Goal: Use online tool/utility: Utilize a website feature to perform a specific function

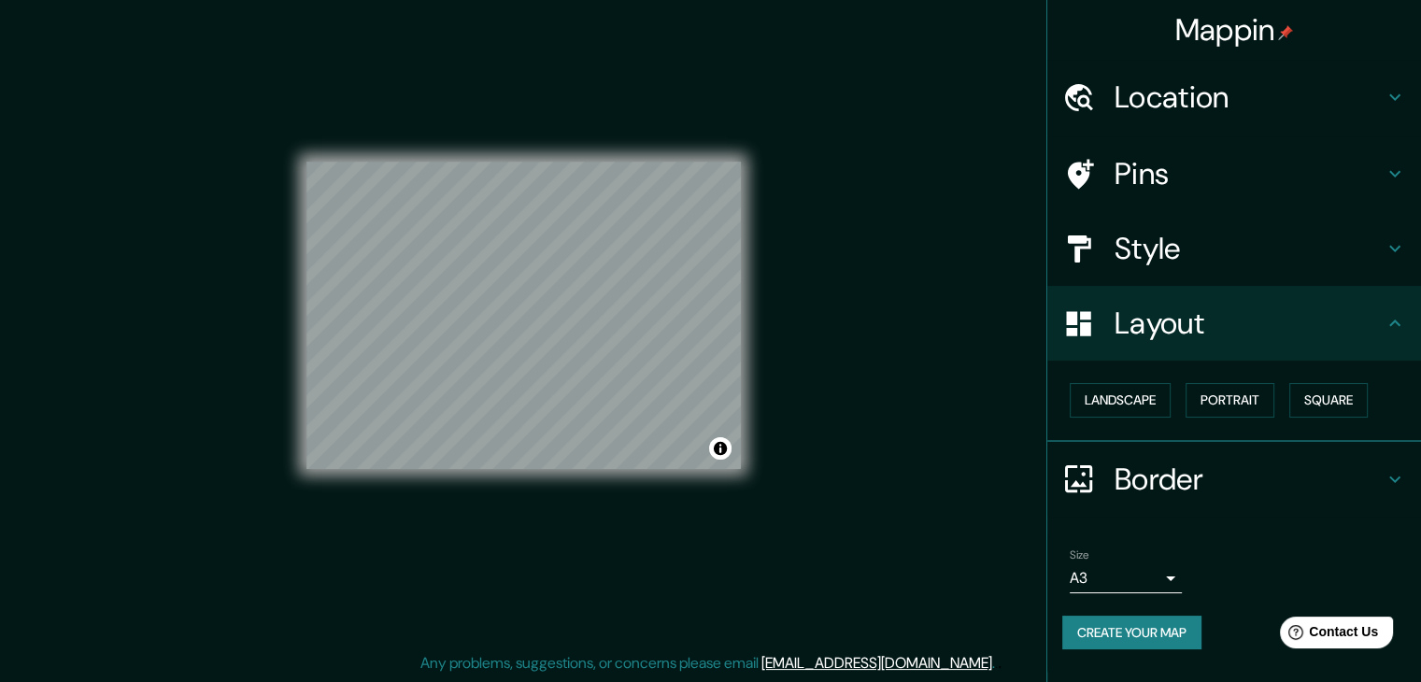
click at [1202, 319] on h4 "Layout" at bounding box center [1248, 322] width 269 height 37
click at [1199, 260] on h4 "Style" at bounding box center [1248, 248] width 269 height 37
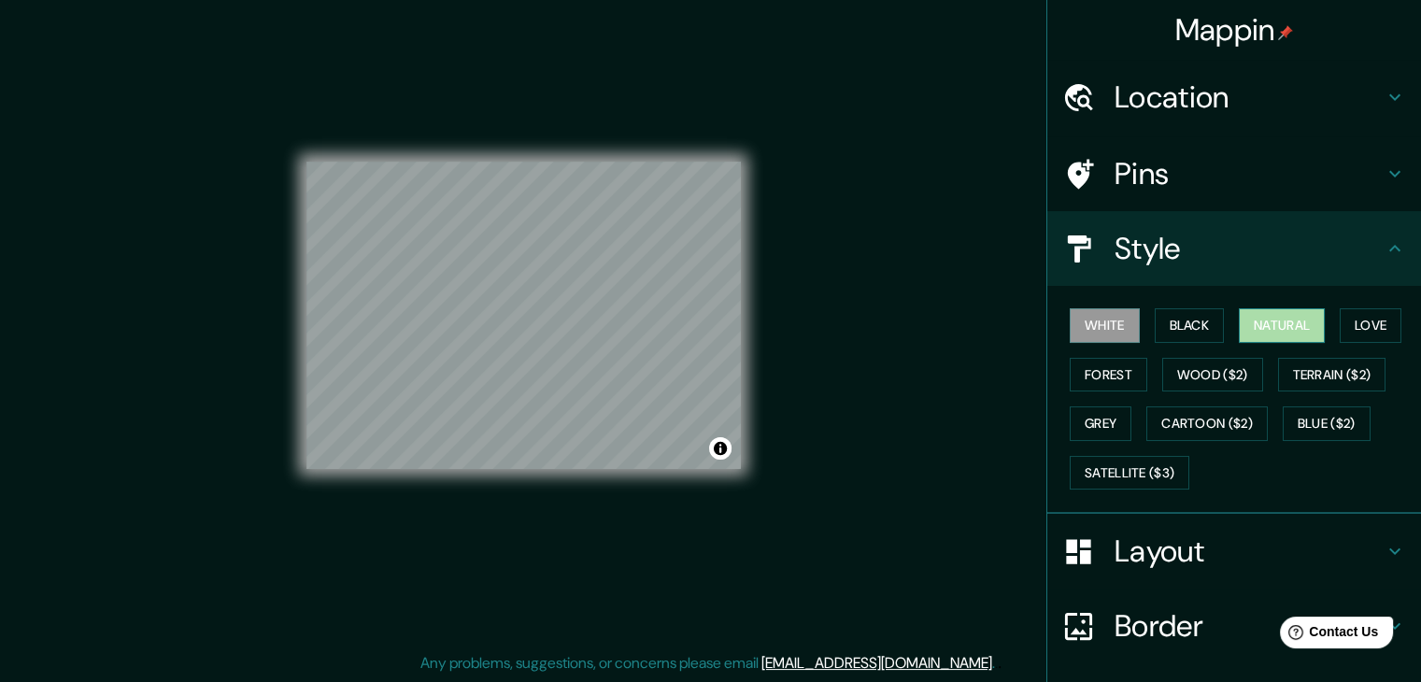
click at [1303, 329] on button "Natural" at bounding box center [1282, 325] width 86 height 35
click at [1189, 325] on button "Black" at bounding box center [1189, 325] width 70 height 35
click at [1111, 332] on button "White" at bounding box center [1104, 325] width 70 height 35
click at [1154, 317] on button "Black" at bounding box center [1189, 325] width 70 height 35
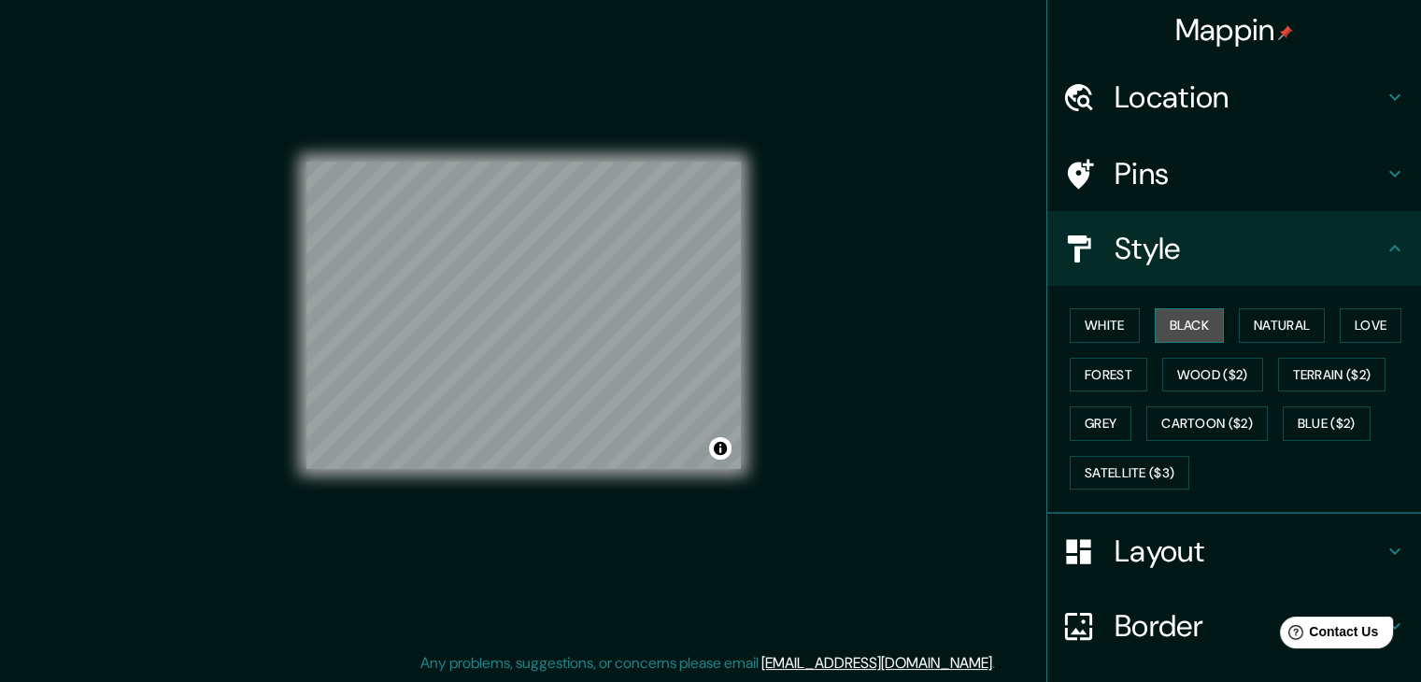
drag, startPoint x: 1203, startPoint y: 315, endPoint x: 1239, endPoint y: 311, distance: 35.7
click at [1203, 315] on button "Black" at bounding box center [1189, 325] width 70 height 35
click at [1267, 311] on button "Natural" at bounding box center [1282, 325] width 86 height 35
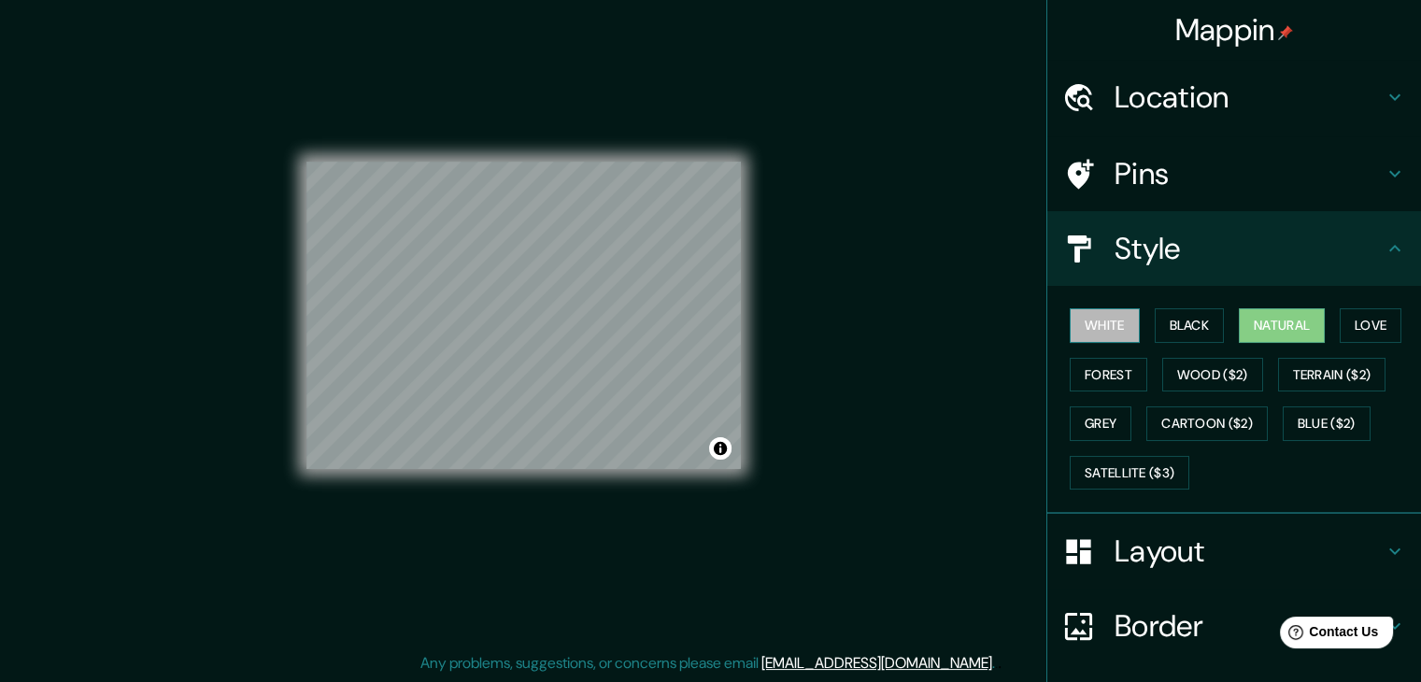
click at [1111, 319] on button "White" at bounding box center [1104, 325] width 70 height 35
click at [1248, 330] on button "Natural" at bounding box center [1282, 325] width 86 height 35
click at [1345, 322] on button "Love" at bounding box center [1370, 325] width 62 height 35
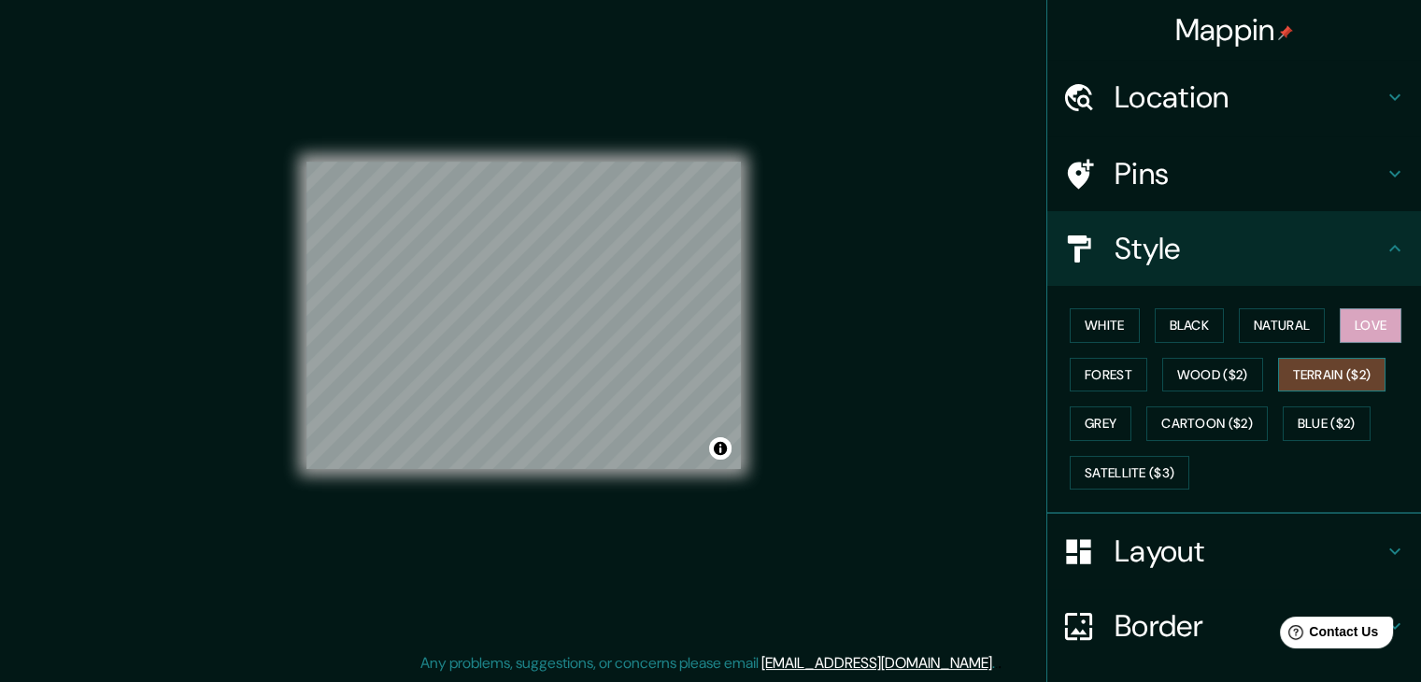
click at [1343, 367] on button "Terrain ($2)" at bounding box center [1332, 375] width 108 height 35
click at [1194, 376] on button "Wood ($2)" at bounding box center [1212, 375] width 101 height 35
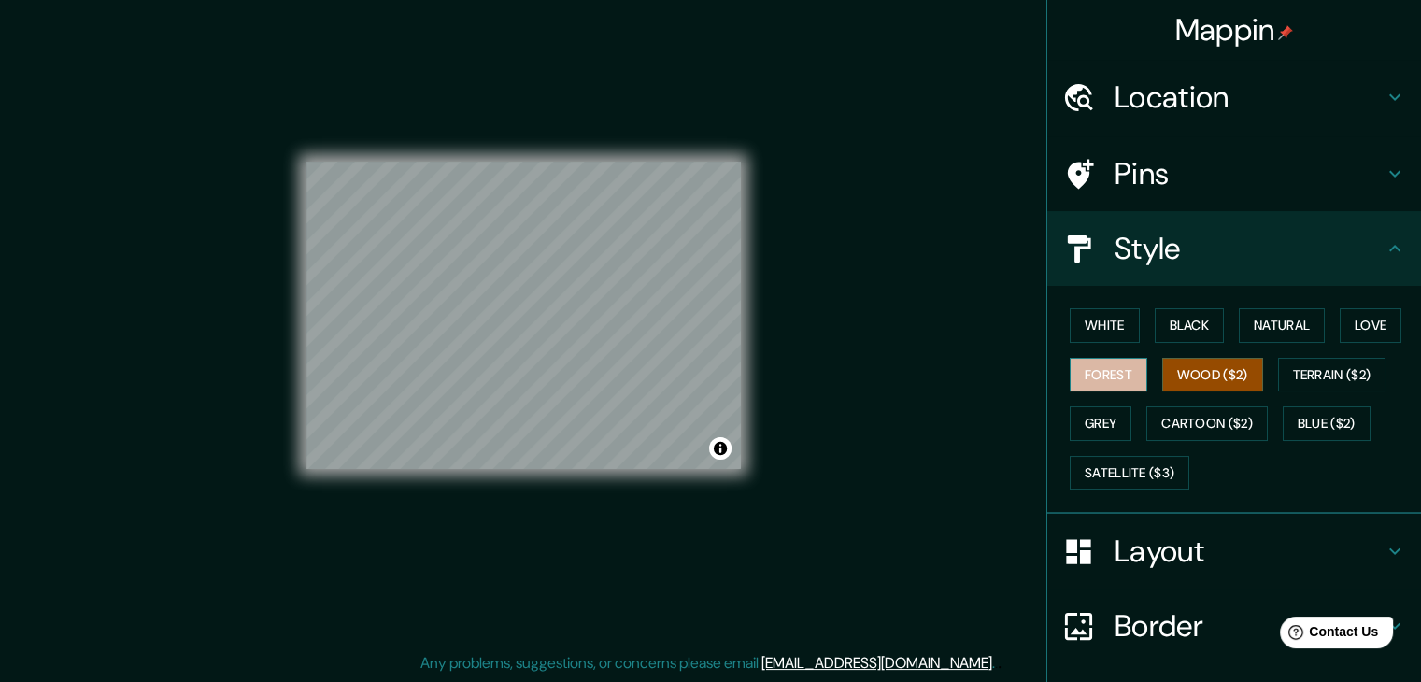
click at [1113, 374] on button "Forest" at bounding box center [1108, 375] width 78 height 35
click at [1294, 370] on button "Terrain ($2)" at bounding box center [1332, 375] width 108 height 35
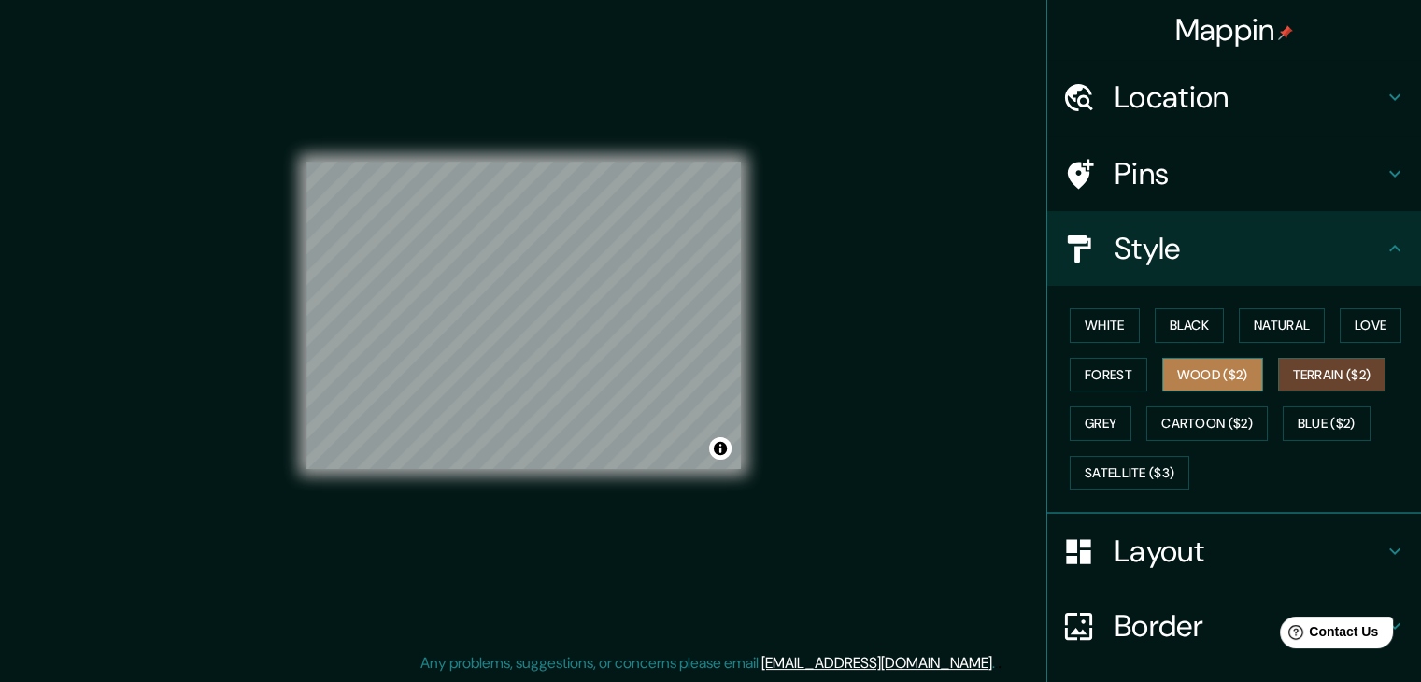
click at [1227, 377] on button "Wood ($2)" at bounding box center [1212, 375] width 101 height 35
click at [1125, 389] on button "Forest" at bounding box center [1108, 375] width 78 height 35
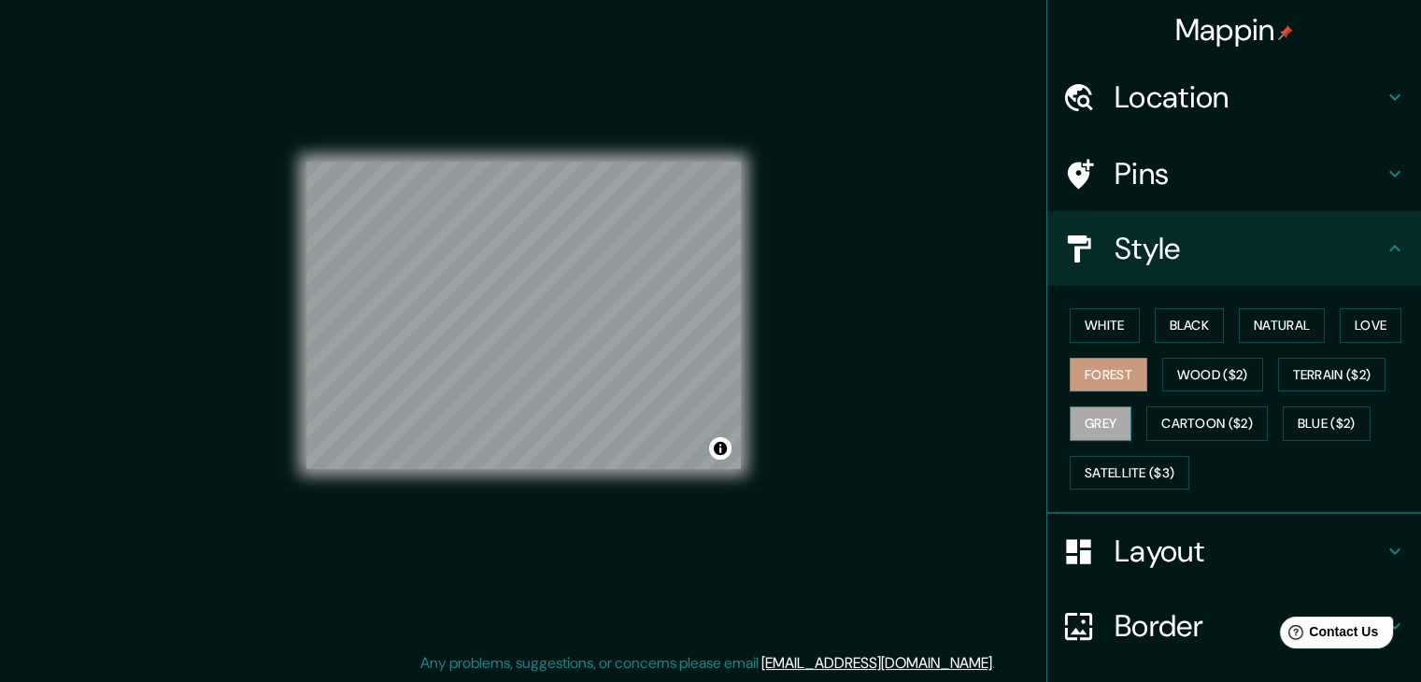
click at [1095, 431] on button "Grey" at bounding box center [1100, 423] width 62 height 35
click at [1185, 427] on button "Cartoon ($2)" at bounding box center [1206, 423] width 121 height 35
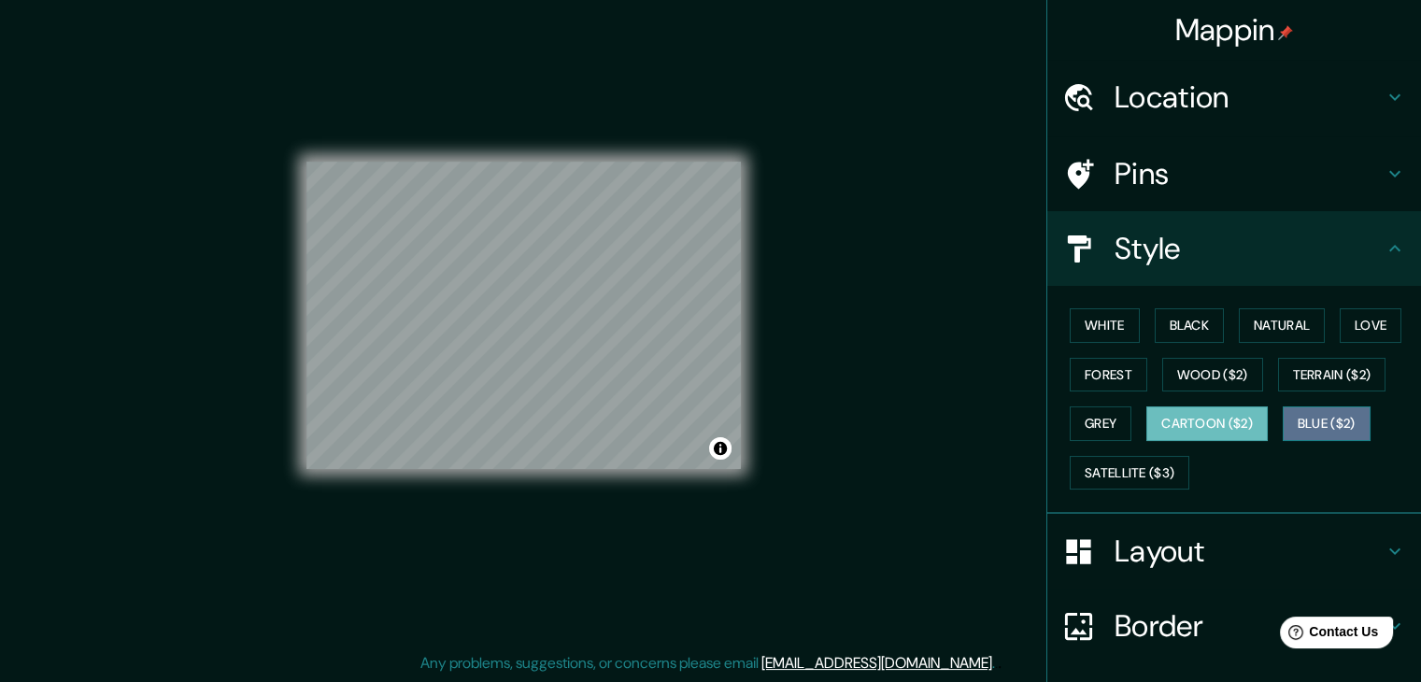
click at [1319, 425] on button "Blue ($2)" at bounding box center [1326, 423] width 88 height 35
click at [1132, 451] on div "White Black Natural Love Forest Wood ($2) Terrain ($2) Grey Cartoon ($2) Blue (…" at bounding box center [1241, 399] width 359 height 196
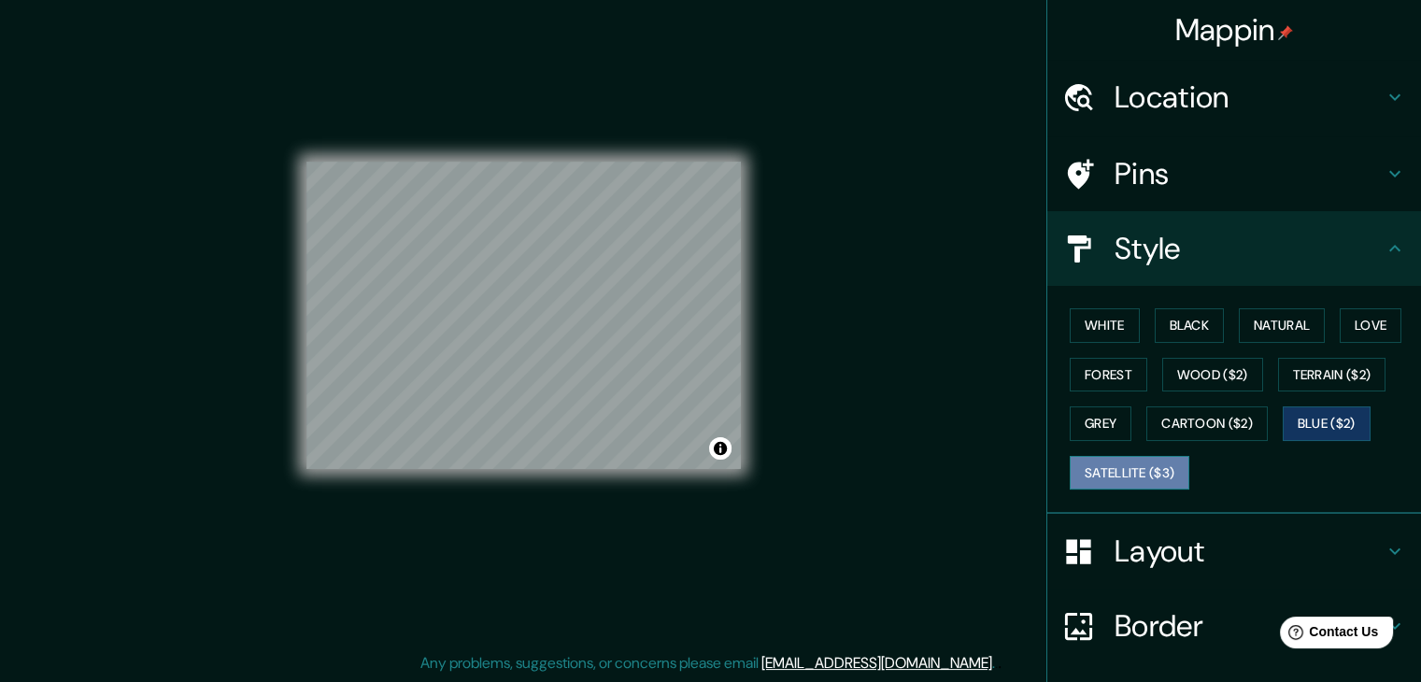
click at [1124, 464] on button "Satellite ($3)" at bounding box center [1129, 473] width 120 height 35
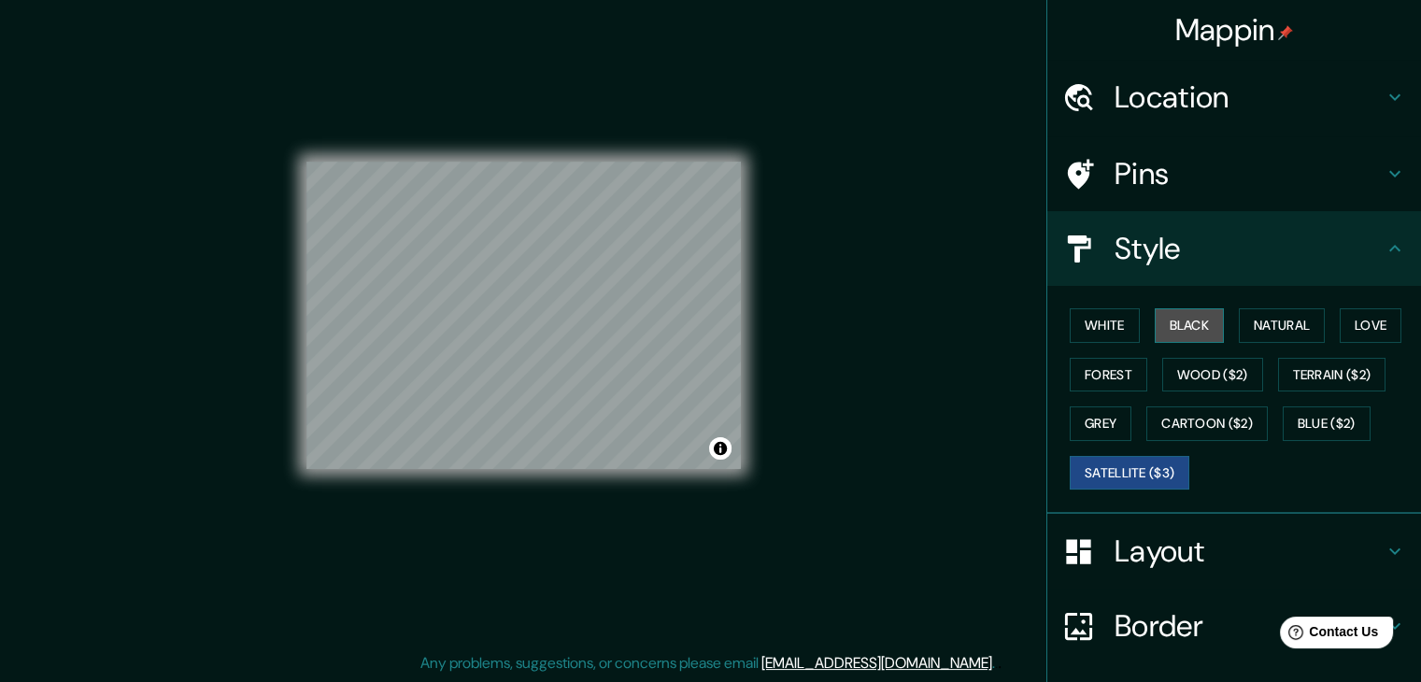
click at [1173, 321] on button "Black" at bounding box center [1189, 325] width 70 height 35
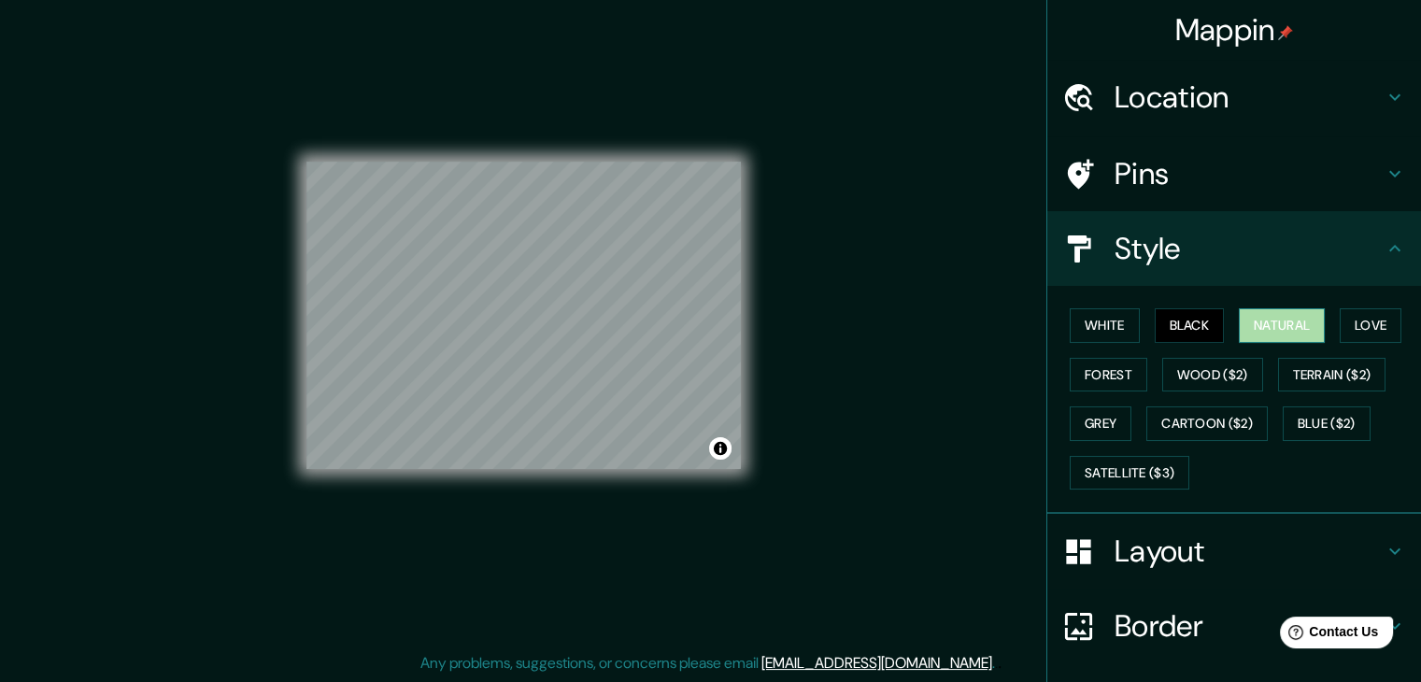
click at [1280, 309] on button "Natural" at bounding box center [1282, 325] width 86 height 35
click at [1342, 314] on button "Love" at bounding box center [1370, 325] width 62 height 35
click at [1293, 318] on button "Natural" at bounding box center [1282, 325] width 86 height 35
click at [1344, 330] on button "Love" at bounding box center [1370, 325] width 62 height 35
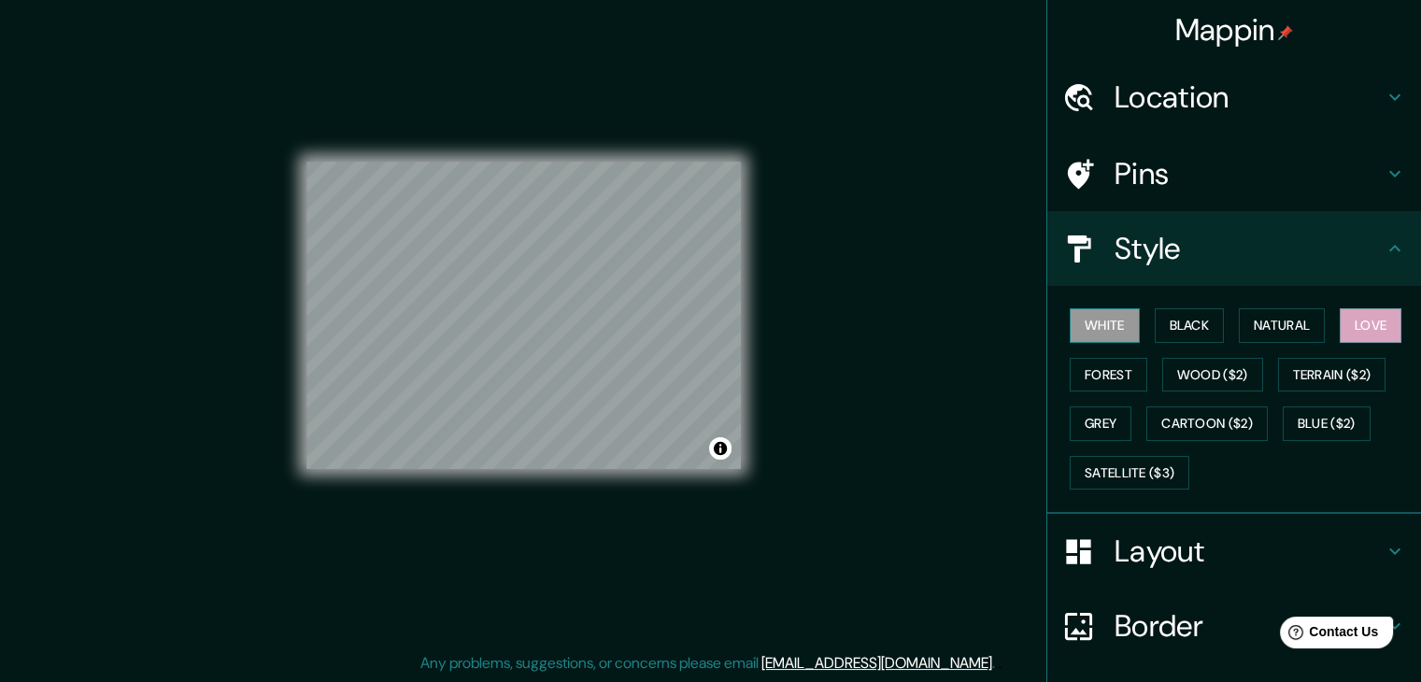
drag, startPoint x: 1100, startPoint y: 344, endPoint x: 1098, endPoint y: 314, distance: 29.9
click at [1100, 341] on div "White Black Natural Love Forest Wood ($2) Terrain ($2) Grey Cartoon ($2) Blue (…" at bounding box center [1241, 399] width 359 height 196
click at [1098, 314] on button "White" at bounding box center [1104, 325] width 70 height 35
click at [1154, 316] on button "Black" at bounding box center [1189, 325] width 70 height 35
click at [1106, 319] on button "White" at bounding box center [1104, 325] width 70 height 35
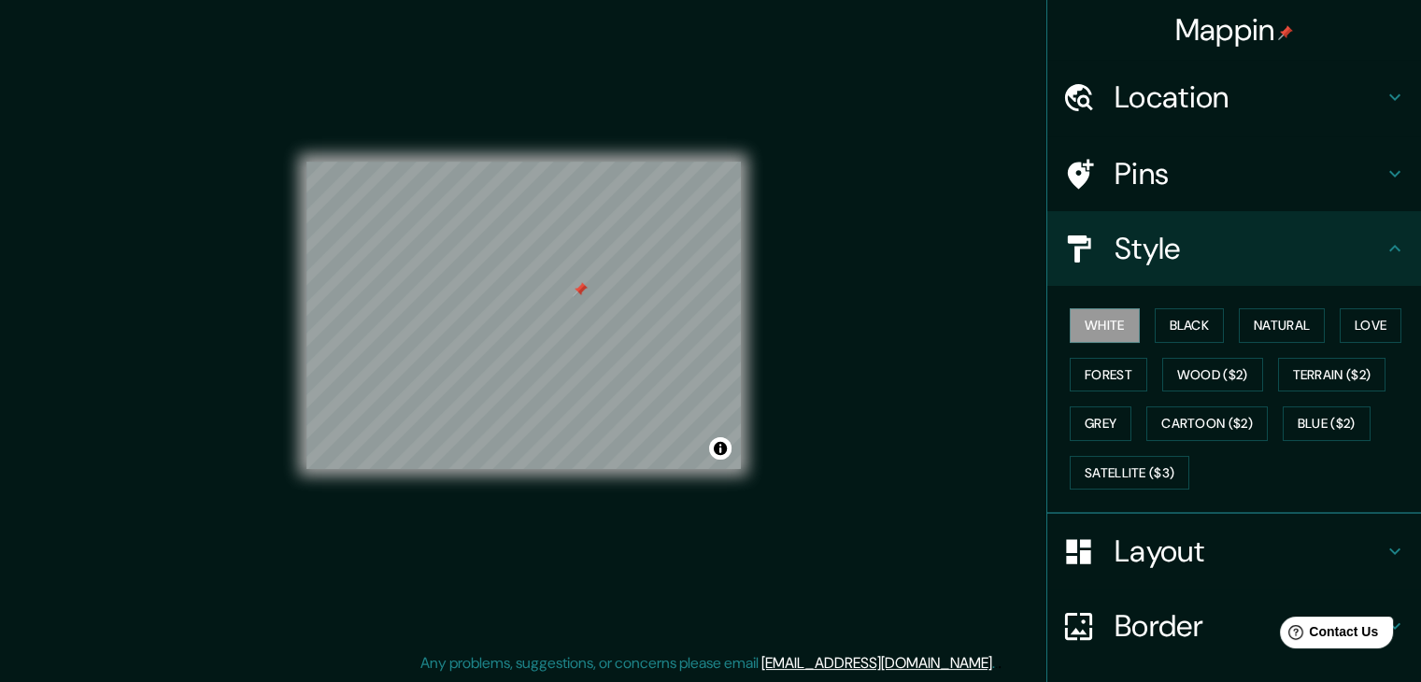
click at [824, 289] on div "Mappin Location [GEOGRAPHIC_DATA], [GEOGRAPHIC_DATA][US_STATE], [GEOGRAPHIC_DAT…" at bounding box center [710, 330] width 1421 height 703
click at [1114, 156] on h4 "Pins" at bounding box center [1248, 173] width 269 height 37
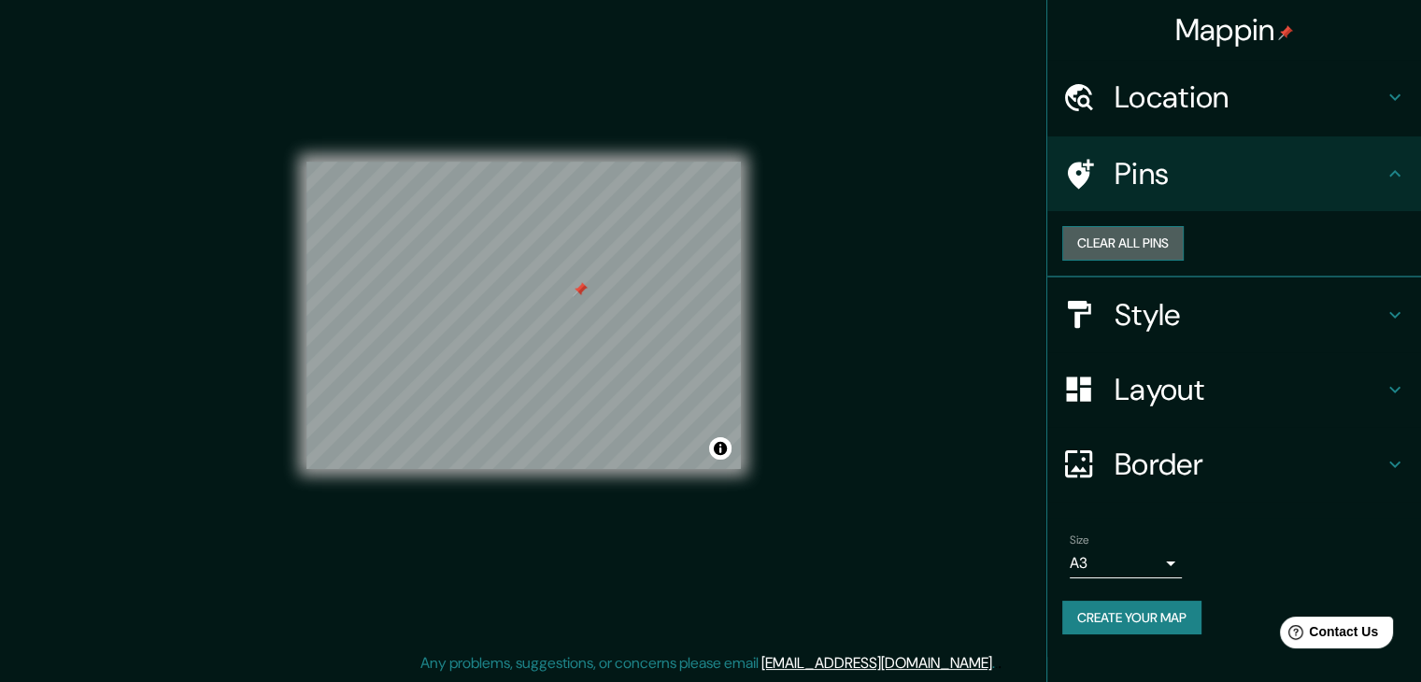
click at [1183, 248] on button "Clear all pins" at bounding box center [1122, 243] width 121 height 35
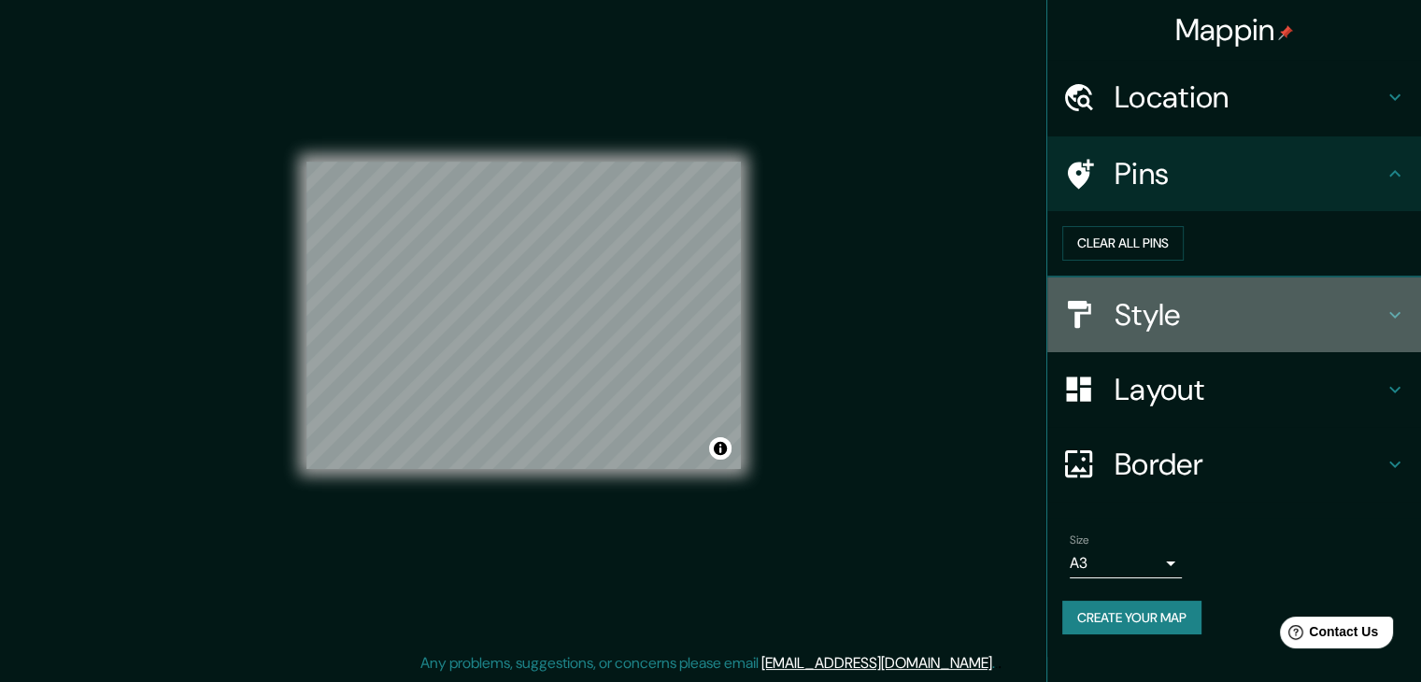
click at [1096, 352] on div "Style" at bounding box center [1234, 314] width 374 height 75
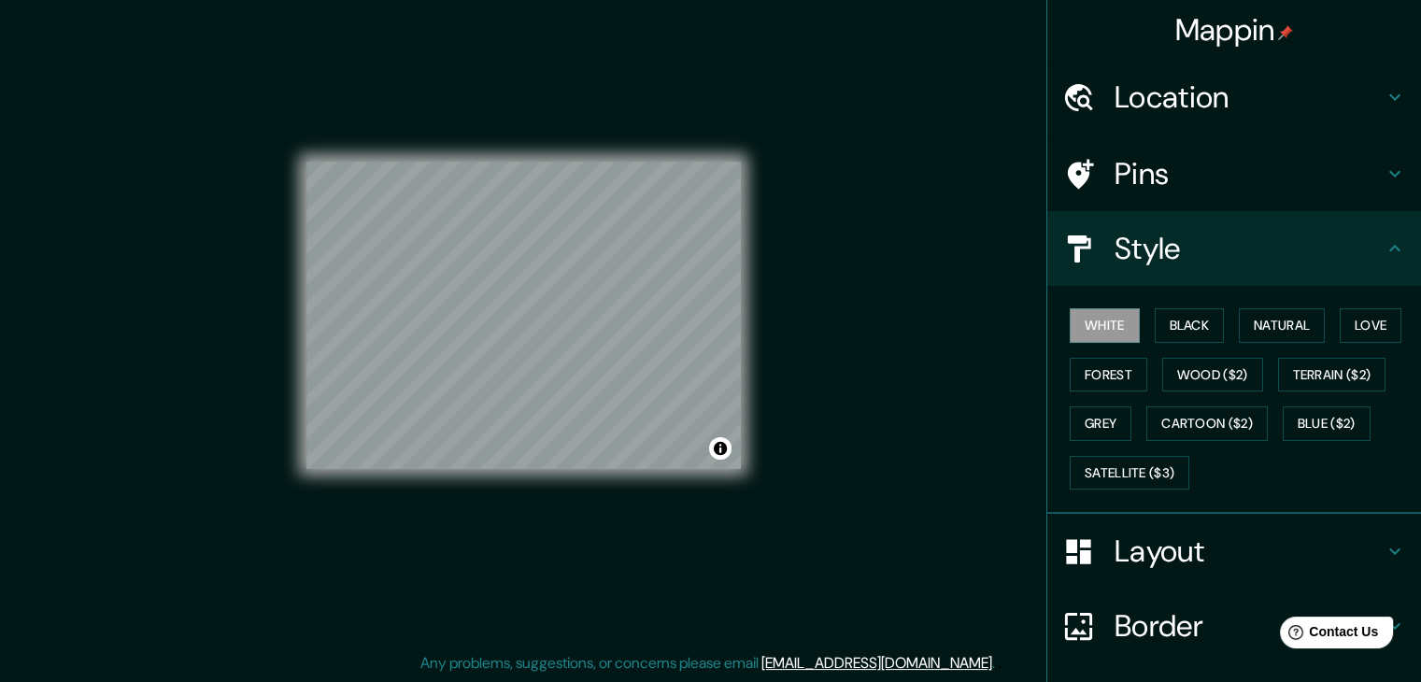
click at [864, 377] on div "Mappin Location [GEOGRAPHIC_DATA], [GEOGRAPHIC_DATA][US_STATE], [GEOGRAPHIC_DAT…" at bounding box center [710, 330] width 1421 height 703
